Goal: Task Accomplishment & Management: Manage account settings

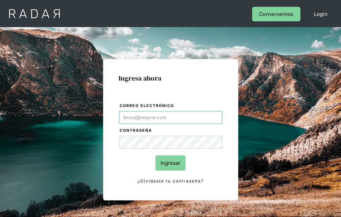
type input "[EMAIL_ADDRESS][PERSON_NAME][DOMAIN_NAME]"
click at [170, 163] on input "Ingresar" at bounding box center [170, 162] width 30 height 15
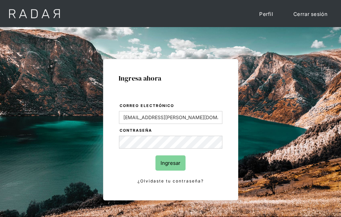
click at [170, 163] on input "Ingresar" at bounding box center [170, 162] width 30 height 15
